Goal: Download file/media

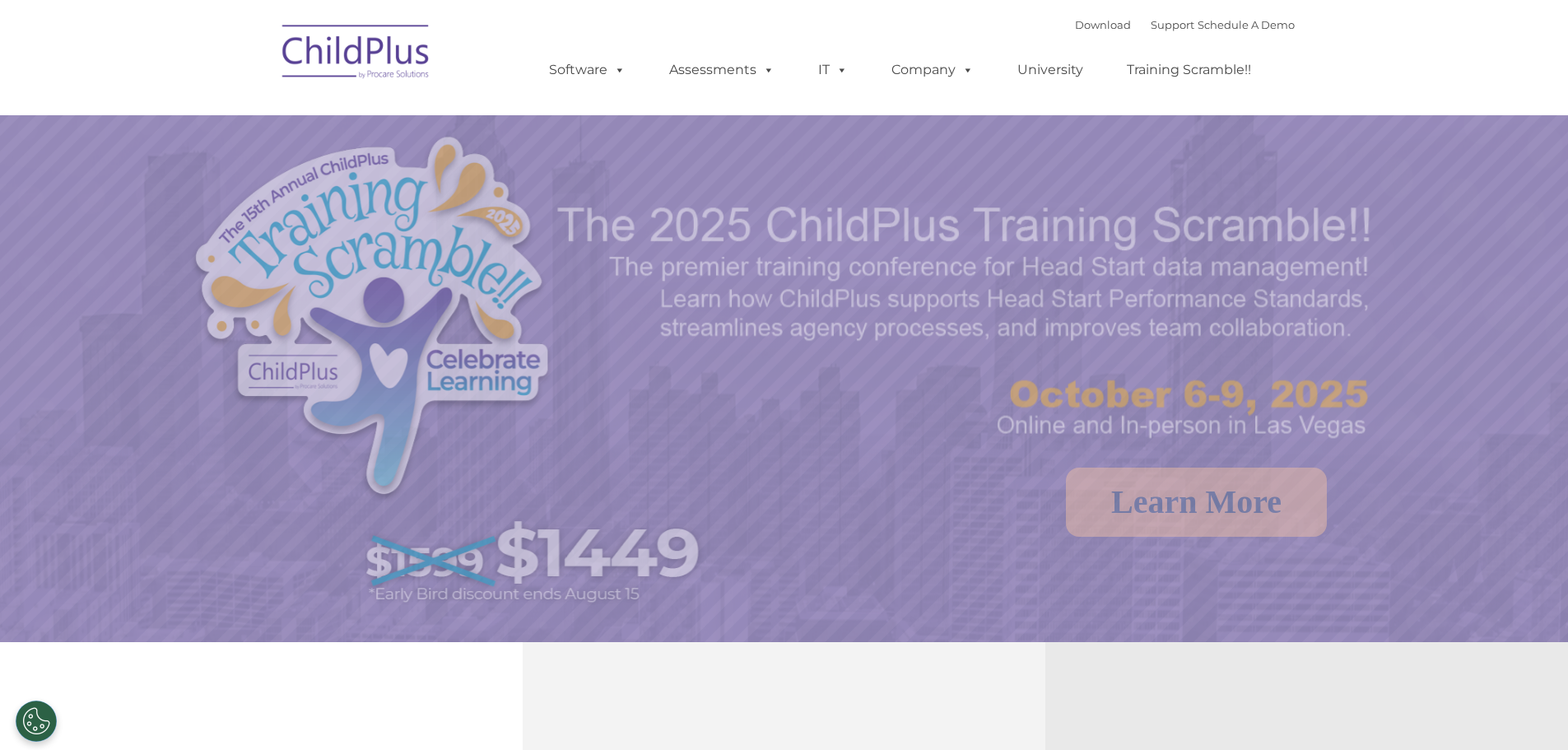
select select "MEDIUM"
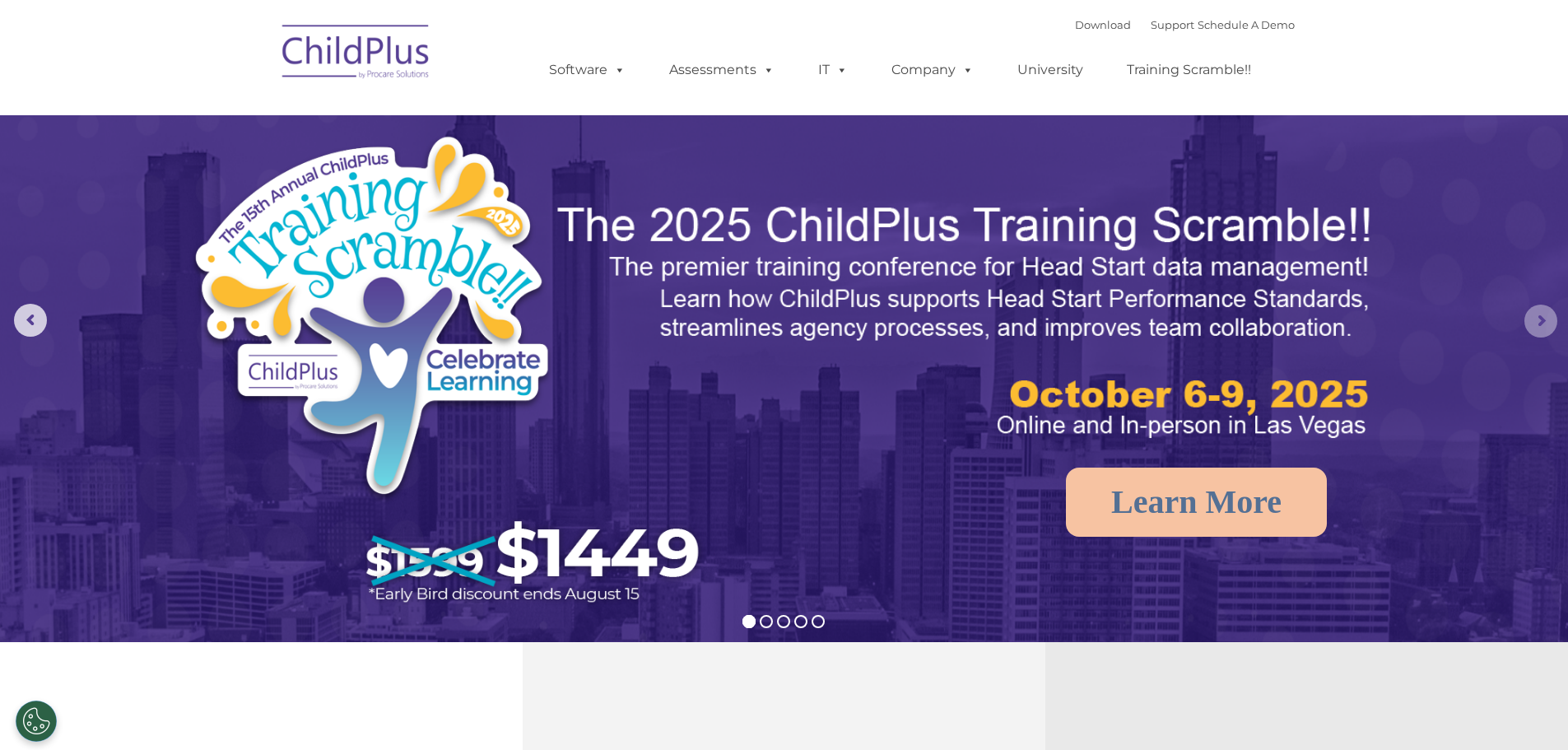
click at [1534, 327] on rs-arrow at bounding box center [1540, 320] width 33 height 33
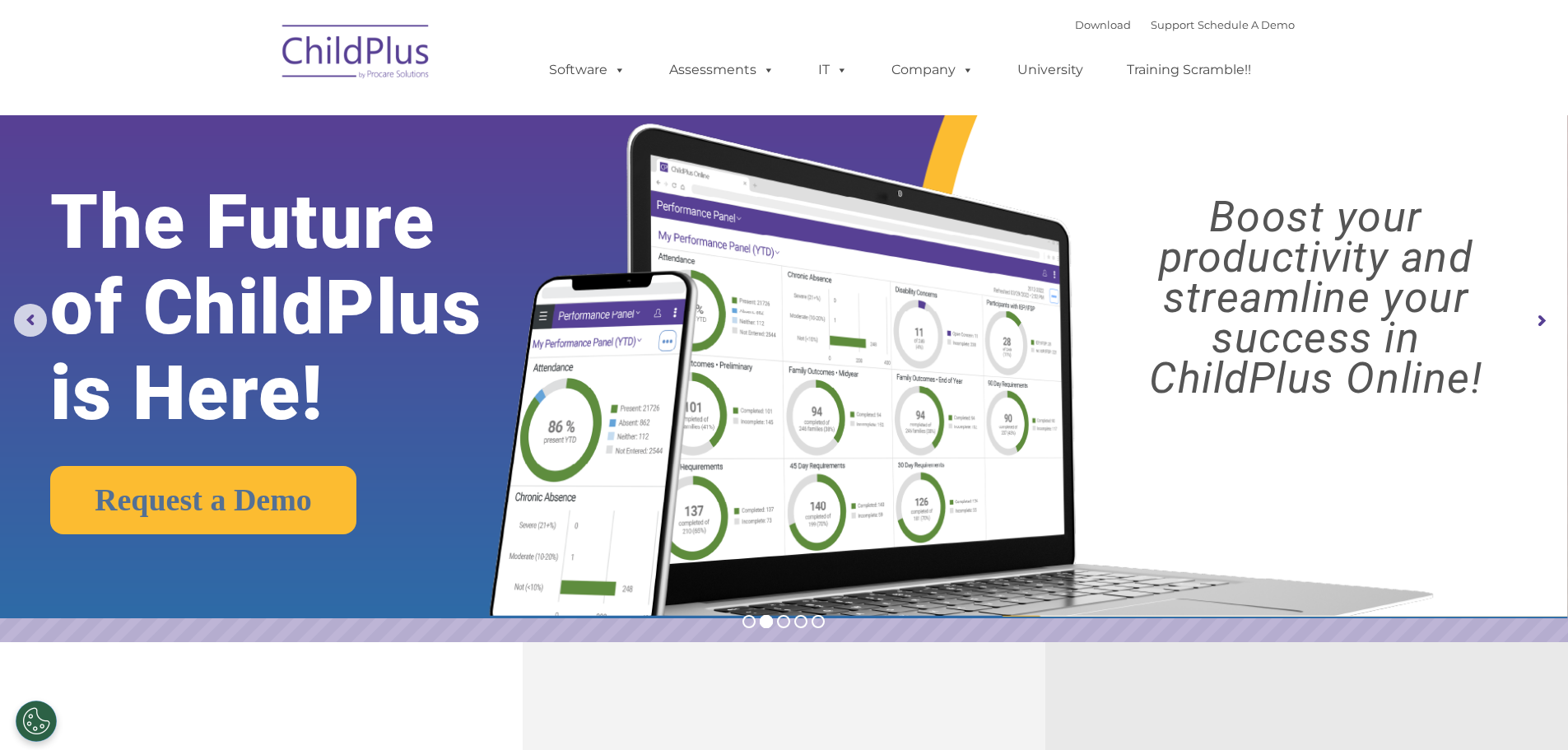
click at [1537, 324] on rs-arrow at bounding box center [1540, 320] width 33 height 33
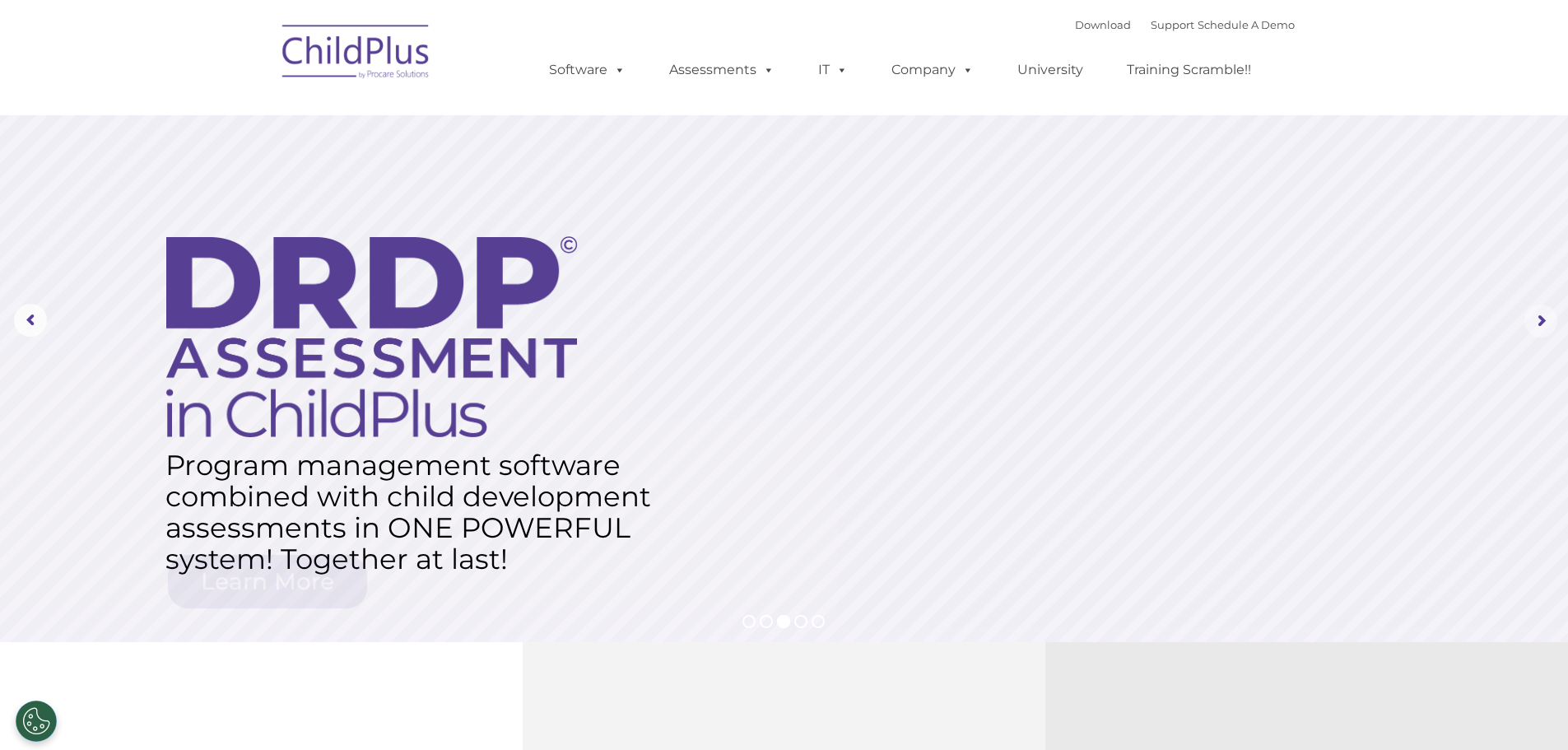
click at [1537, 324] on rs-arrow at bounding box center [1540, 320] width 33 height 33
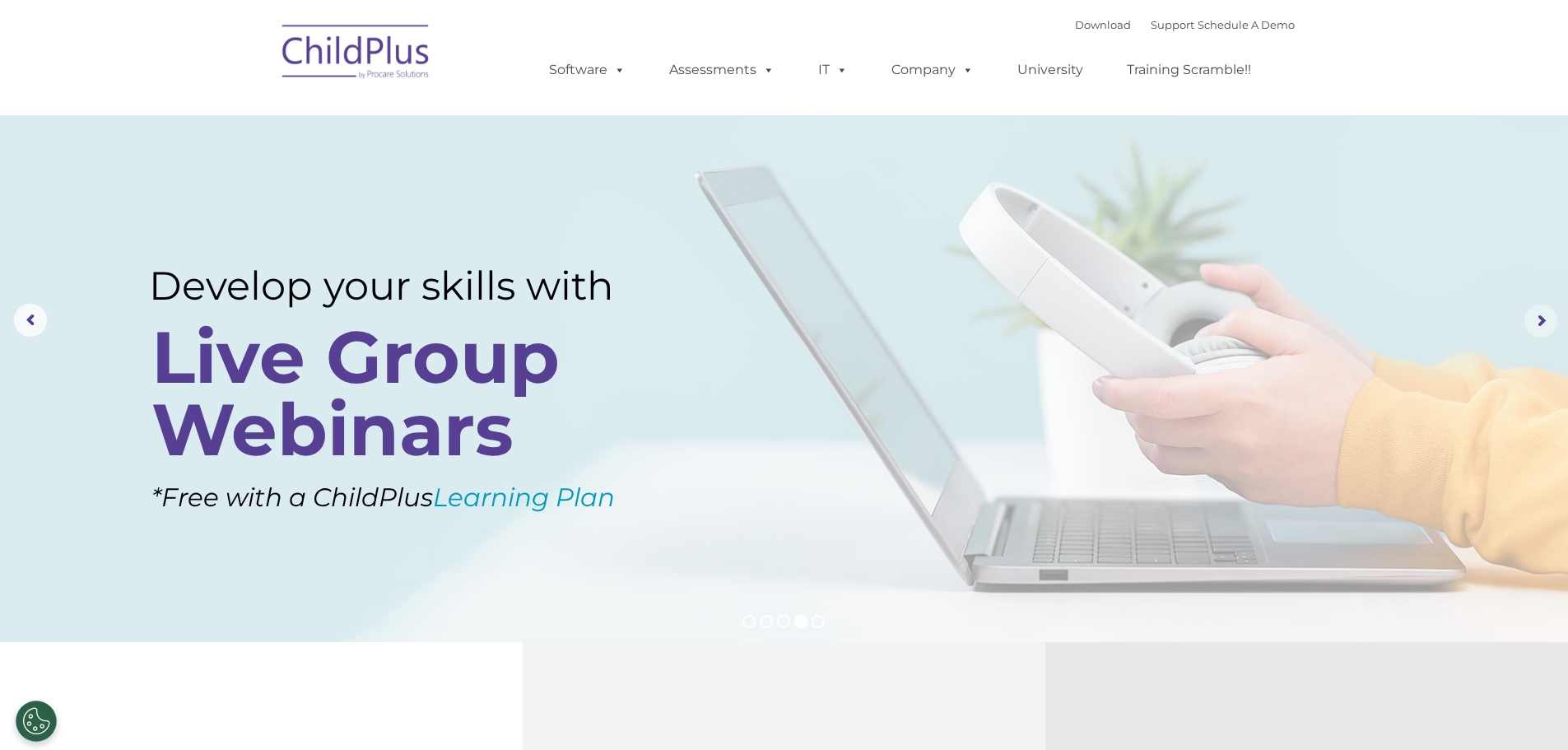
click at [1537, 324] on rs-arrow at bounding box center [1540, 320] width 33 height 33
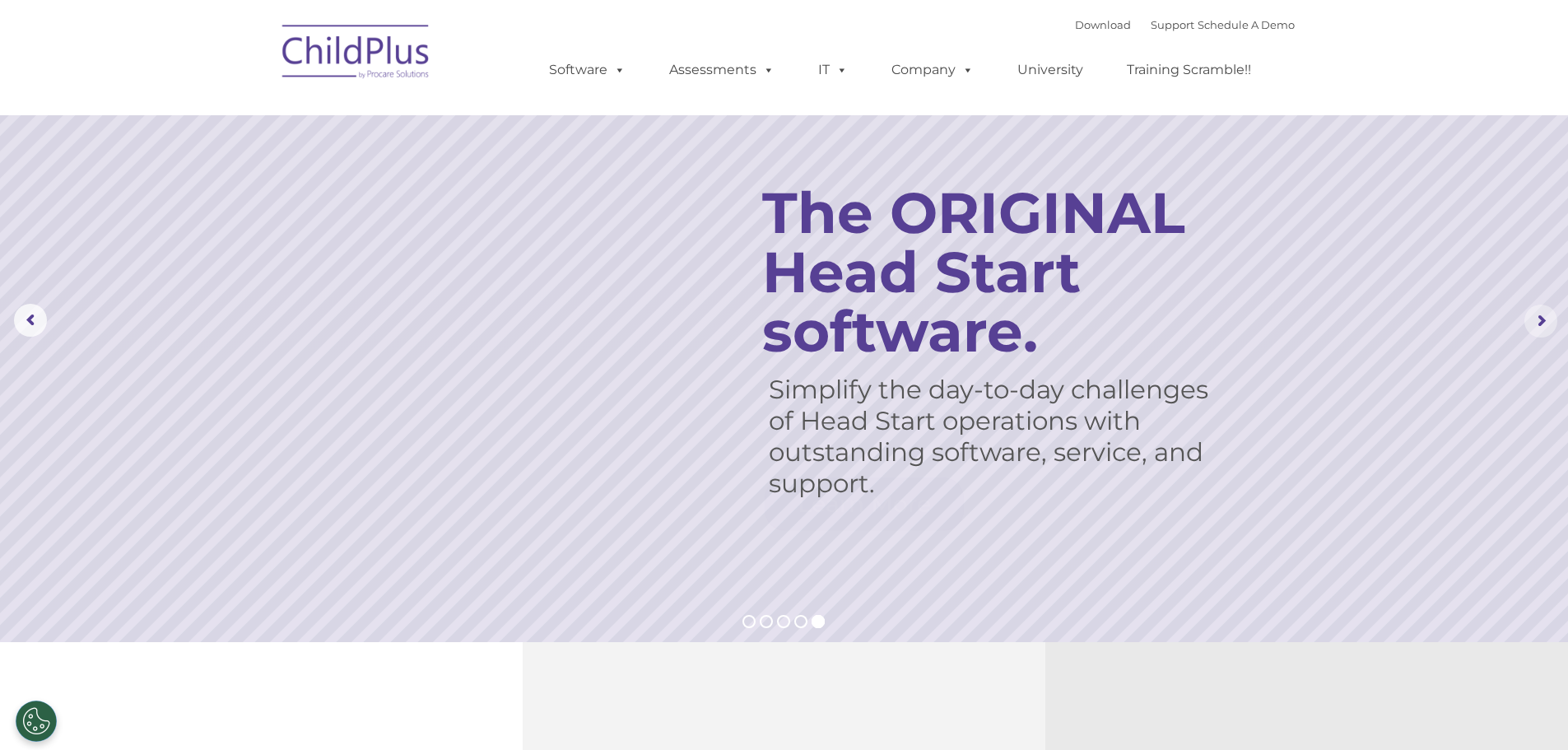
click at [1536, 324] on rs-arrow at bounding box center [1540, 320] width 33 height 33
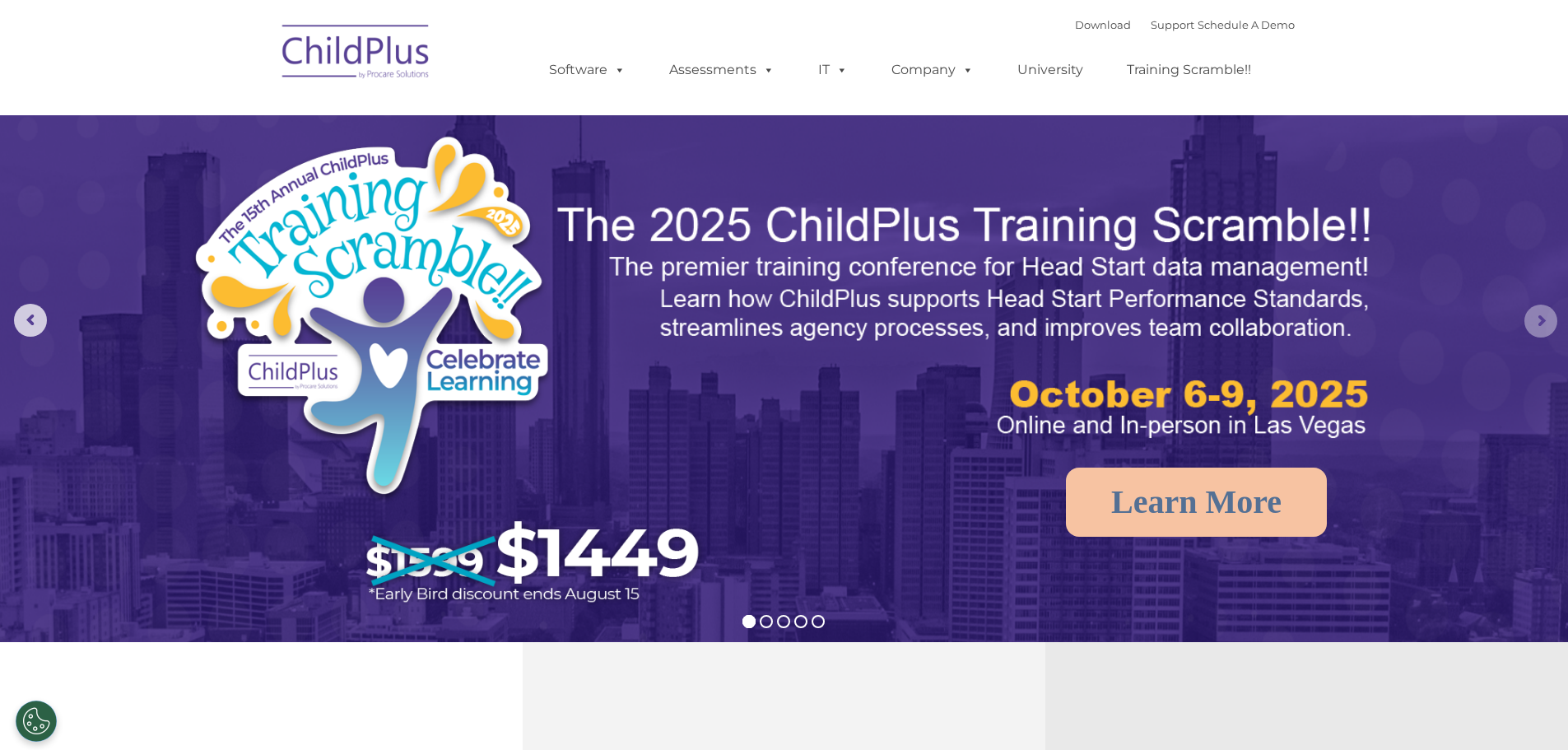
click at [1536, 324] on rs-arrow at bounding box center [1540, 320] width 33 height 33
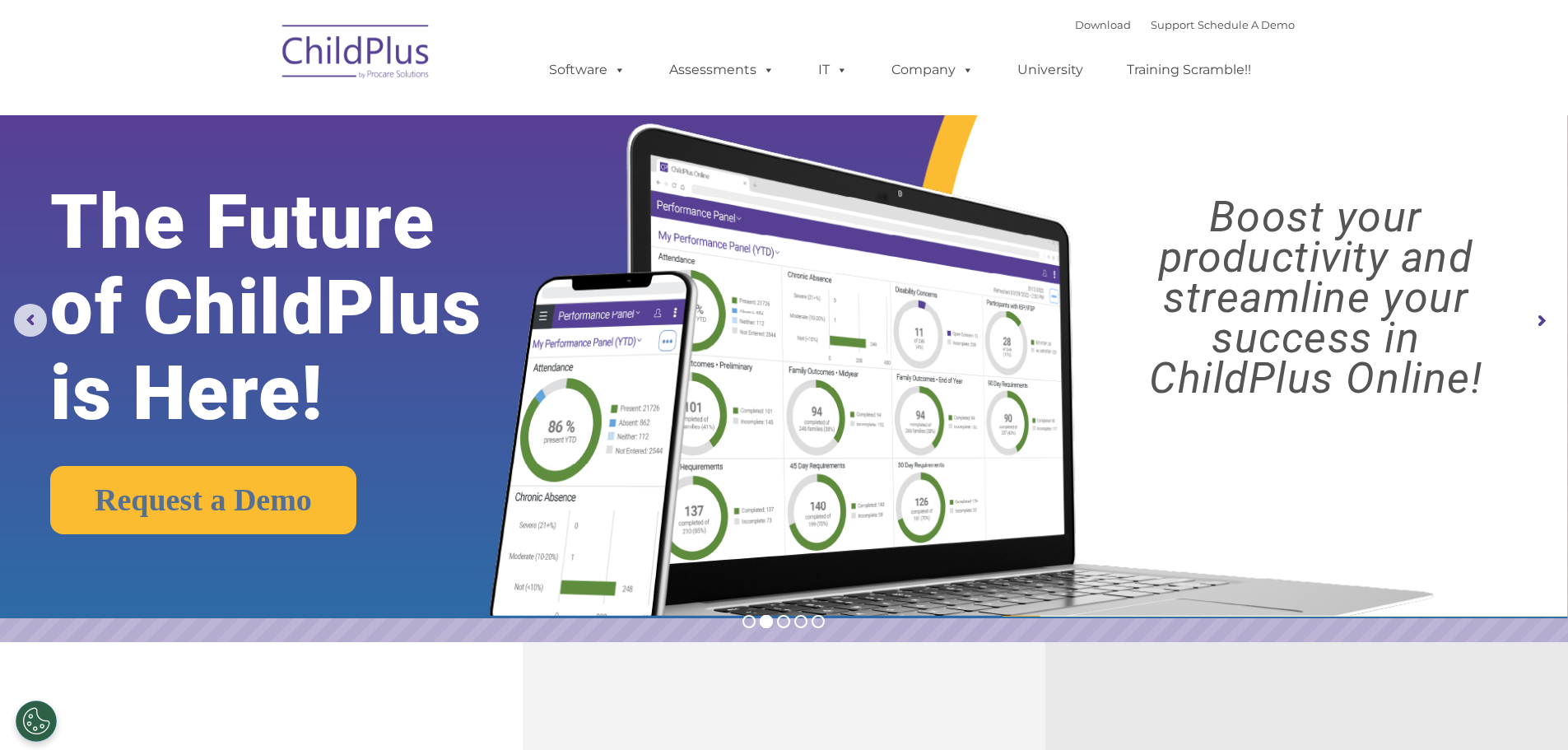
click at [1536, 324] on rs-arrow at bounding box center [1540, 320] width 33 height 33
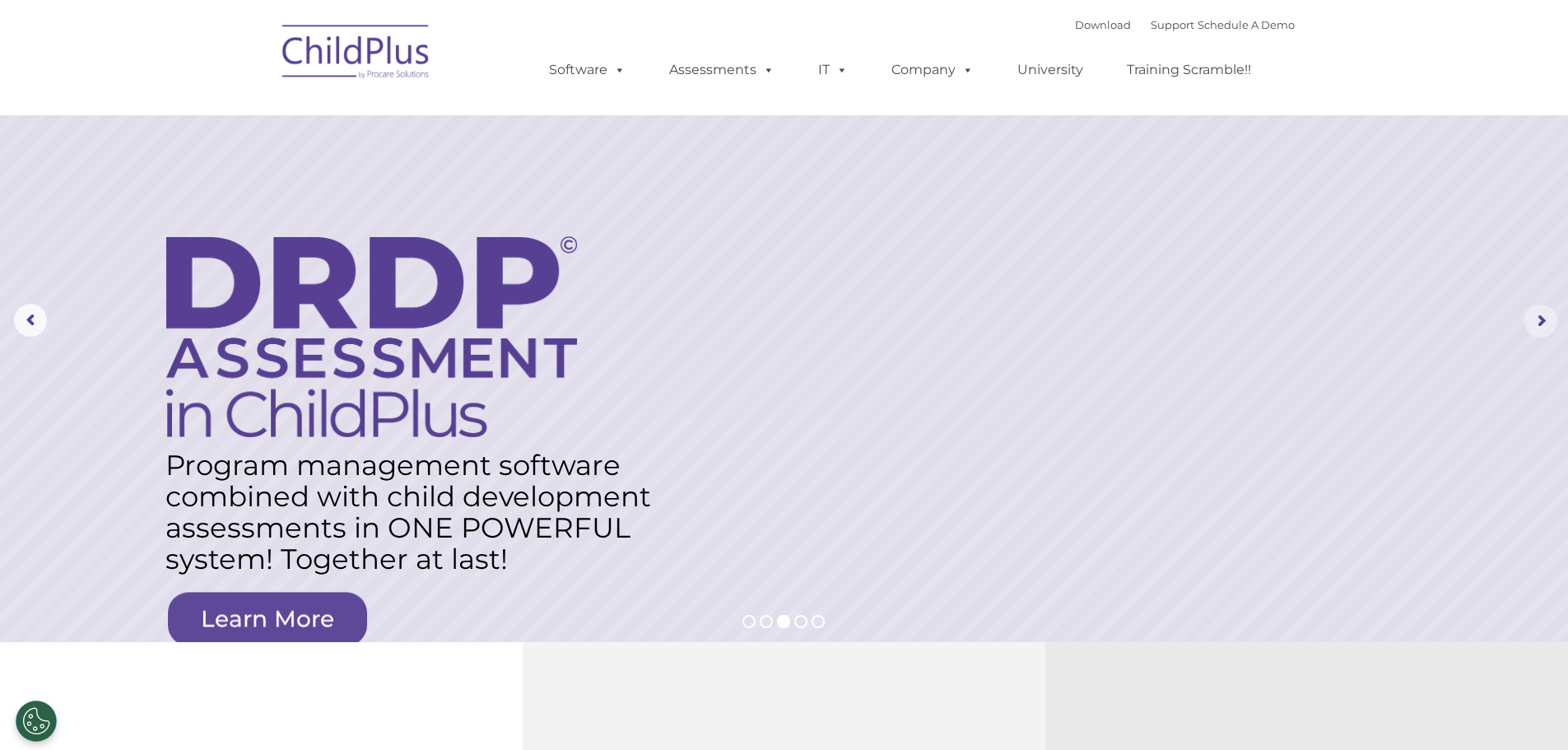
click at [1536, 324] on rs-arrow at bounding box center [1540, 320] width 33 height 33
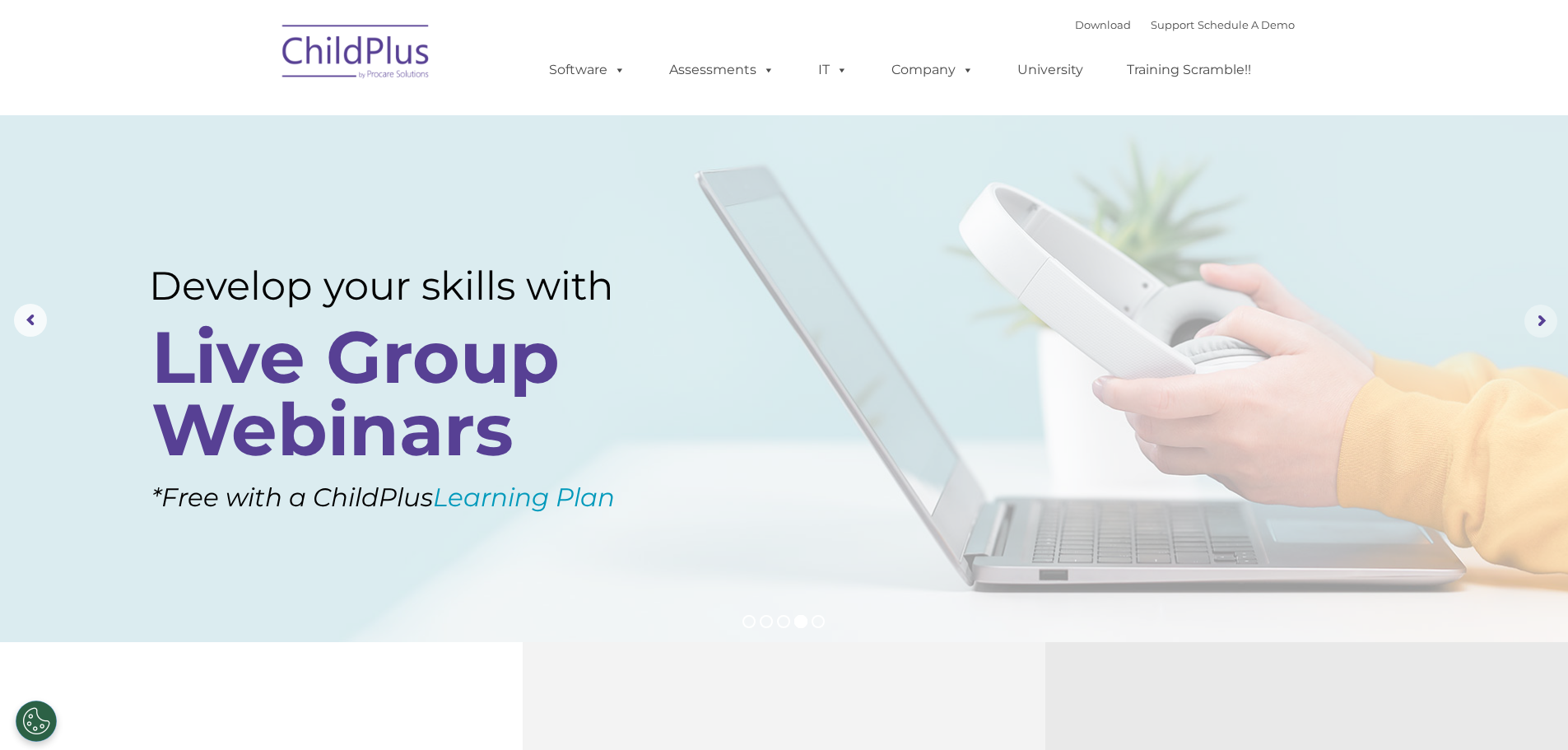
click at [1536, 324] on rs-arrow at bounding box center [1540, 320] width 33 height 33
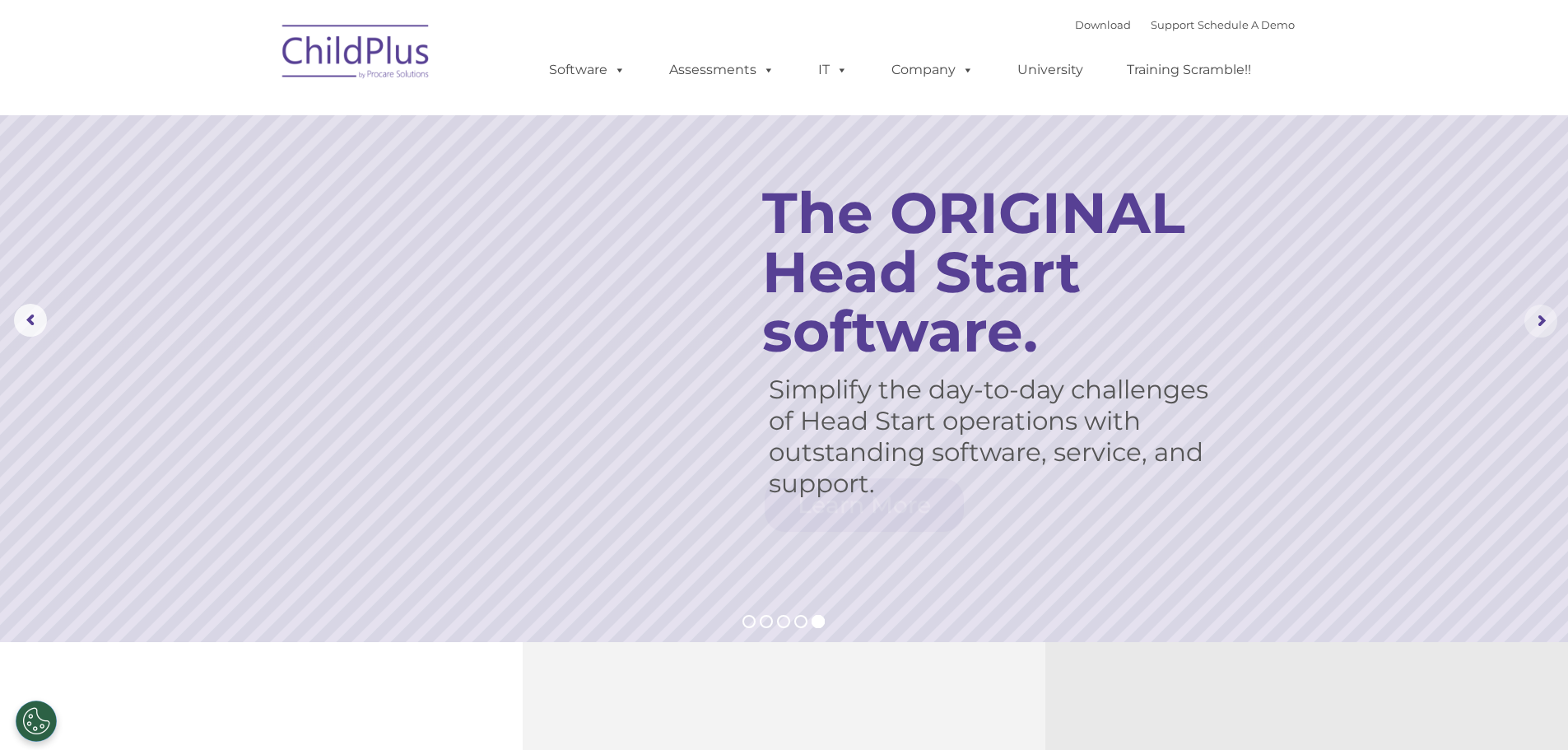
click at [1550, 323] on rs-arrow at bounding box center [1540, 320] width 33 height 33
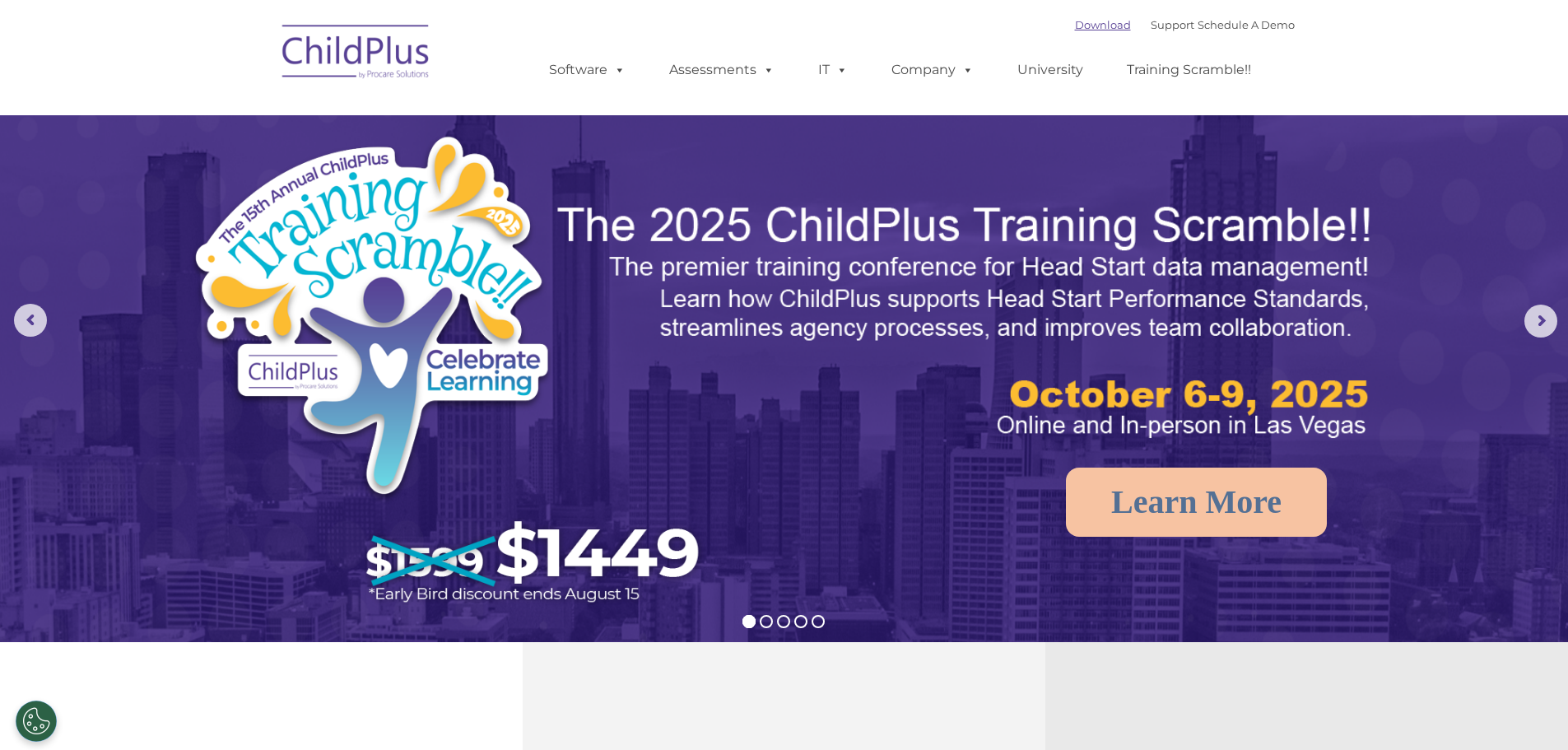
click at [1081, 29] on link "Download" at bounding box center [1103, 25] width 56 height 14
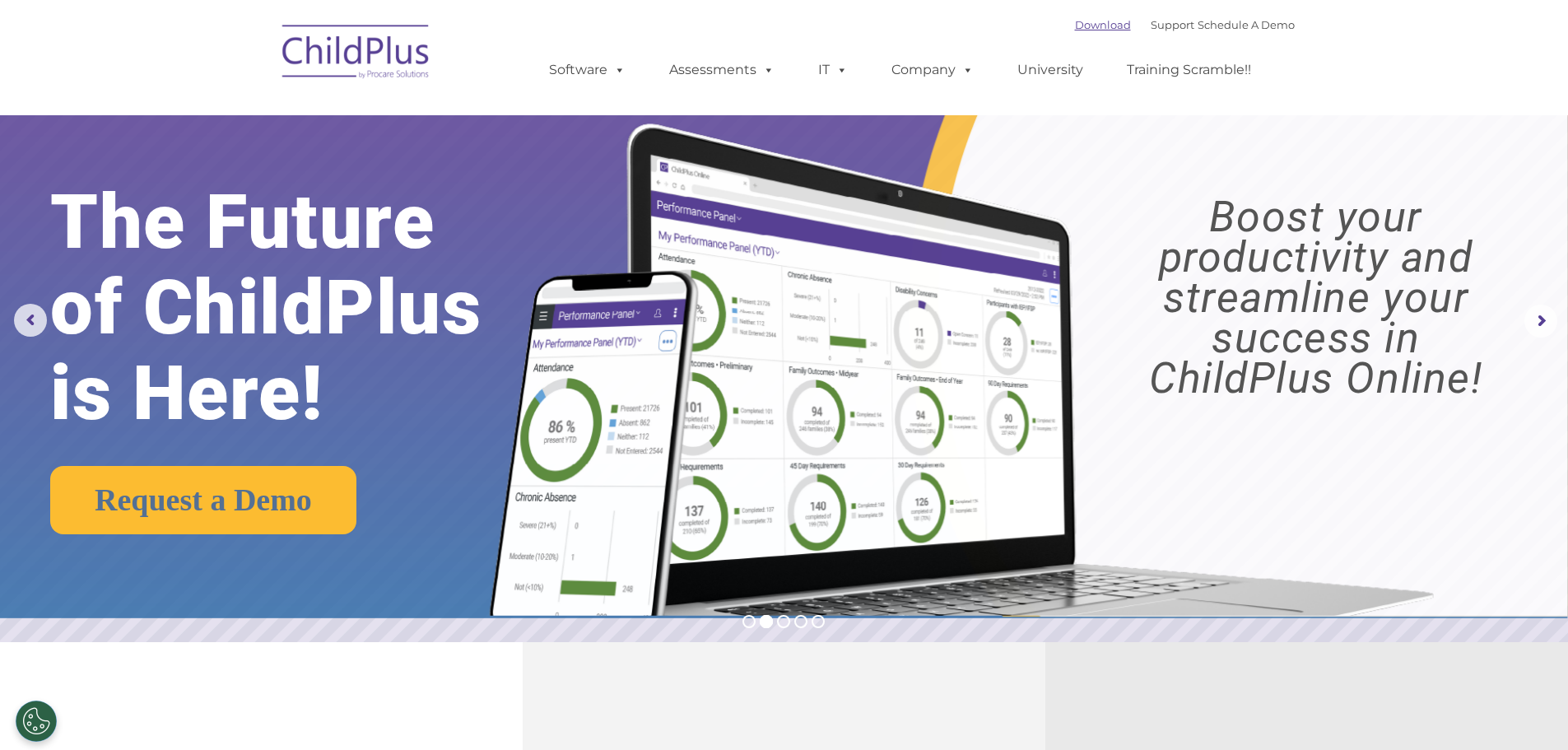
click at [1083, 29] on link "Download" at bounding box center [1103, 25] width 56 height 14
